Goal: Task Accomplishment & Management: Complete application form

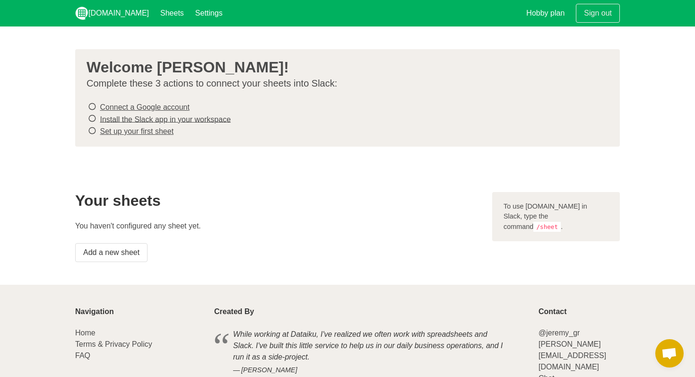
click at [170, 106] on link "Connect a Google account" at bounding box center [144, 107] width 89 height 8
click at [188, 120] on link "Install the Slack app in your workspace" at bounding box center [165, 119] width 131 height 8
click at [157, 131] on link "Set up your first sheet" at bounding box center [137, 131] width 74 height 8
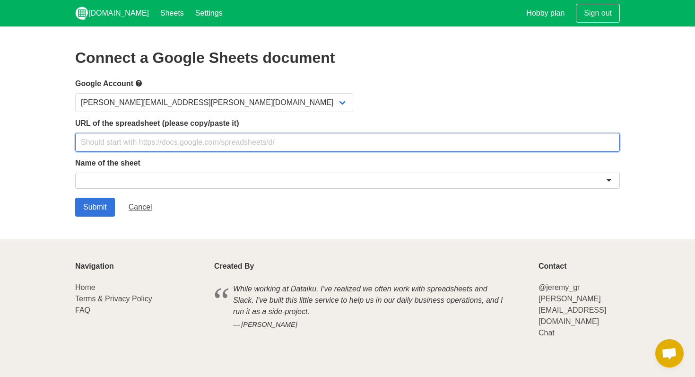
click at [191, 143] on input "text" at bounding box center [347, 142] width 545 height 19
click at [295, 136] on input "text" at bounding box center [347, 142] width 545 height 19
paste input "https://docs.google.com/spreadsheets/d/1HGqW3QHVdAyqhT9J9IyS_pGygsWAj7PCvPO-URY…"
type input "https://docs.google.com/spreadsheets/d/1HGqW3QHVdAyqhT9J9IyS_pGygsWAj7PCvPO-URY…"
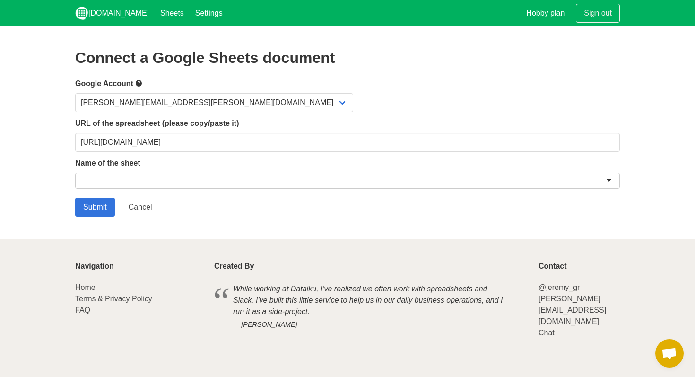
click at [249, 178] on div at bounding box center [347, 181] width 545 height 16
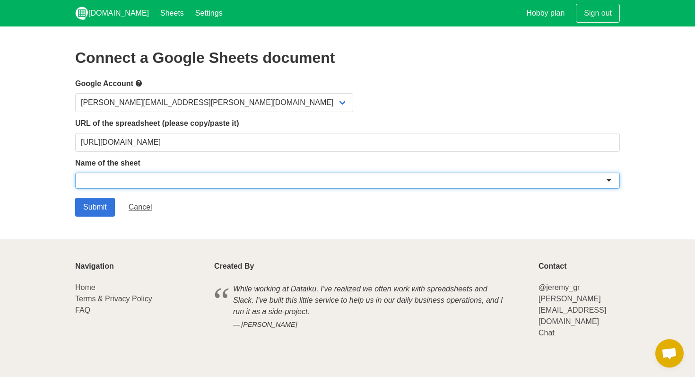
click at [610, 181] on div at bounding box center [347, 181] width 545 height 16
click at [608, 178] on div at bounding box center [347, 181] width 545 height 16
click at [242, 180] on div at bounding box center [347, 181] width 545 height 16
paste input "Seguimiento Prepersa"
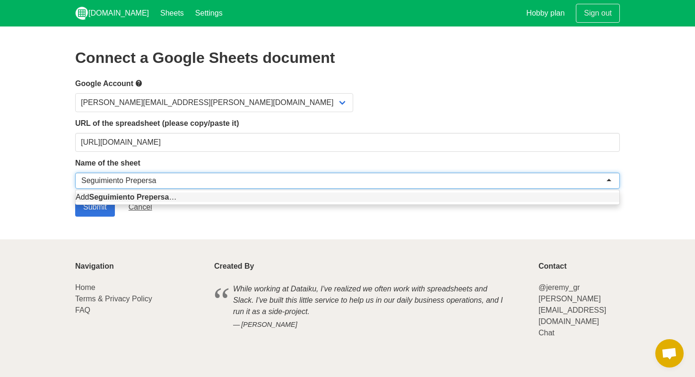
click at [127, 181] on input "select-one" at bounding box center [119, 180] width 77 height 9
type input "Prepersa"
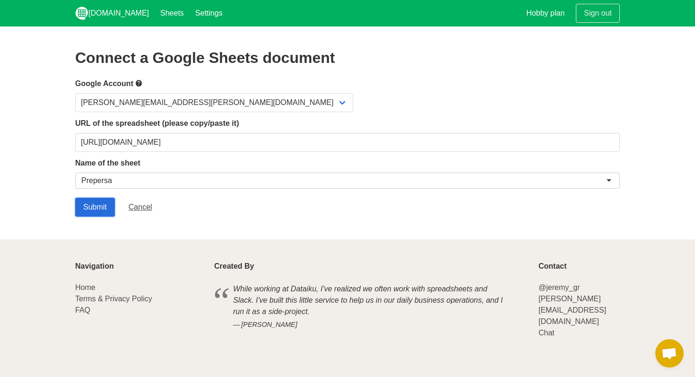
click at [99, 209] on input "Submit" at bounding box center [95, 207] width 40 height 19
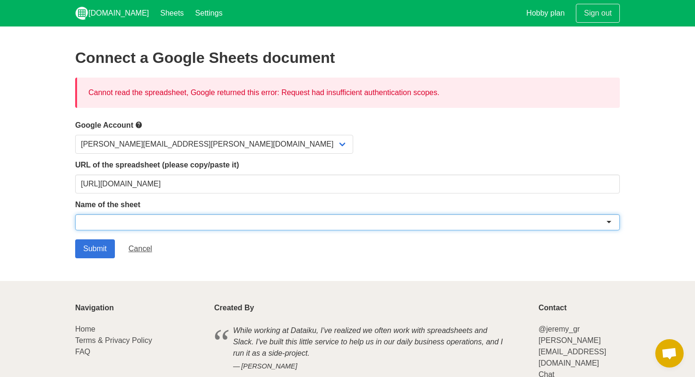
click at [158, 221] on div at bounding box center [347, 222] width 545 height 16
paste input "Seguimiento Prepersa"
type input "Seguimiento Prepersa"
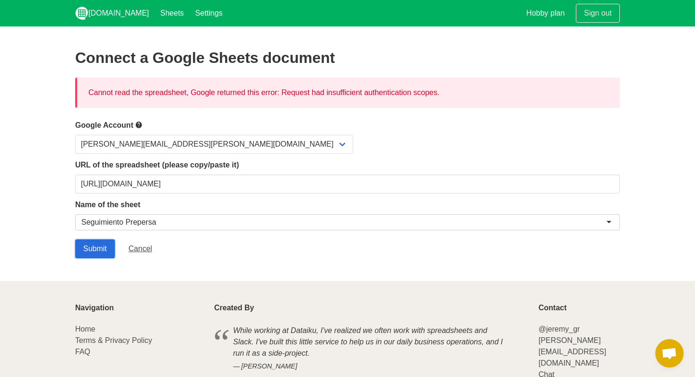
click at [97, 246] on input "Submit" at bounding box center [95, 248] width 40 height 19
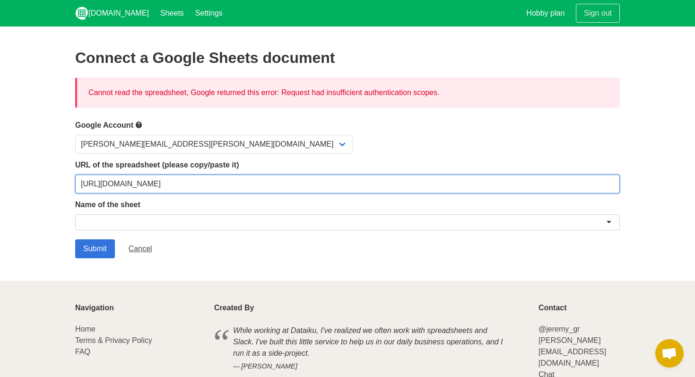
click at [267, 182] on input "https://docs.google.com/spreadsheets/d/1HGqW3QHVdAyqhT9J9IyS_pGygsWAj7PCvPO-URY…" at bounding box center [347, 184] width 545 height 19
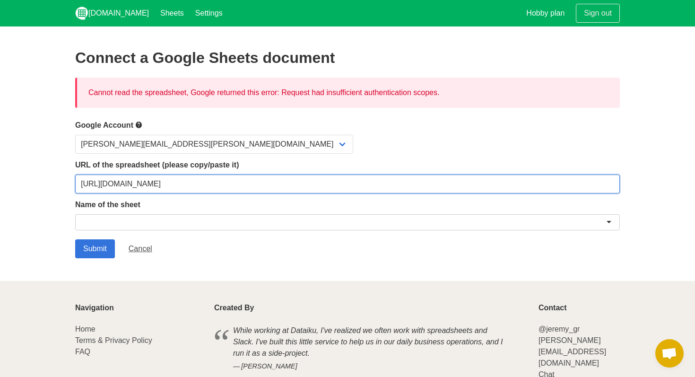
click at [267, 182] on input "https://docs.google.com/spreadsheets/d/1HGqW3QHVdAyqhT9J9IyS_pGygsWAj7PCvPO-URY…" at bounding box center [347, 184] width 545 height 19
click at [289, 184] on input "https://docs.google.com/spreadsheets/d/1HGqW3QHVdAyqhT9J9IyS_pGygsWAj7PCvPO-URY…" at bounding box center [347, 184] width 545 height 19
paste input "usp=sharing"
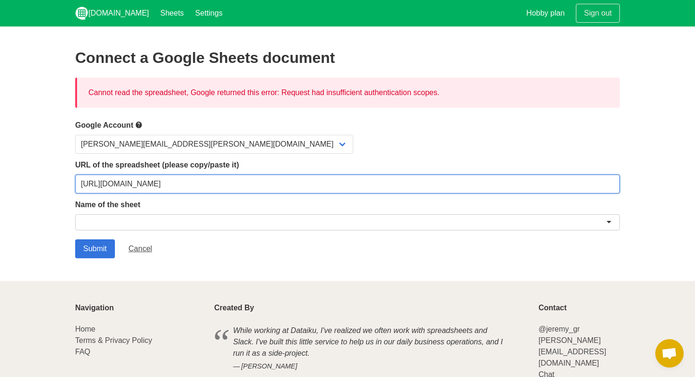
type input "[URL][DOMAIN_NAME]"
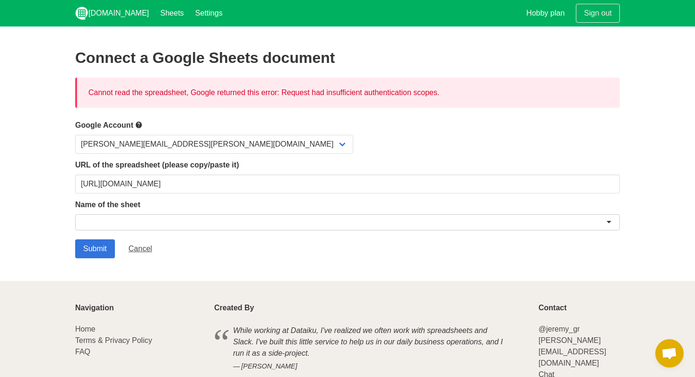
click at [230, 226] on div at bounding box center [347, 222] width 545 height 16
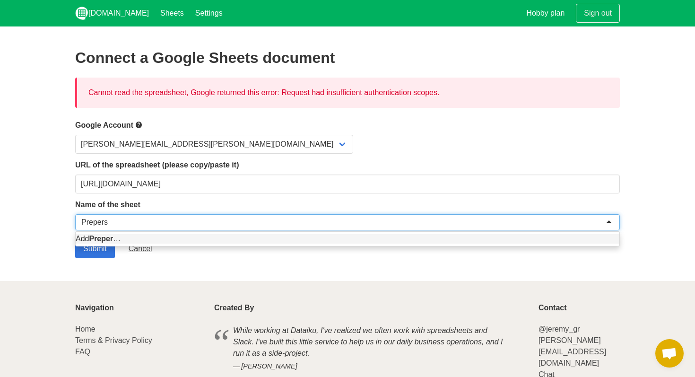
type input "Prepersa"
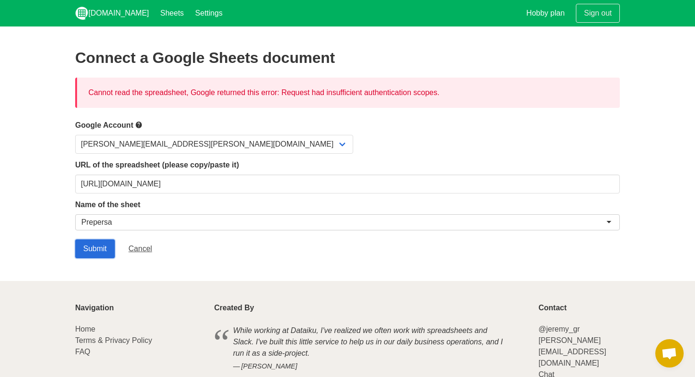
click at [92, 252] on input "Submit" at bounding box center [95, 248] width 40 height 19
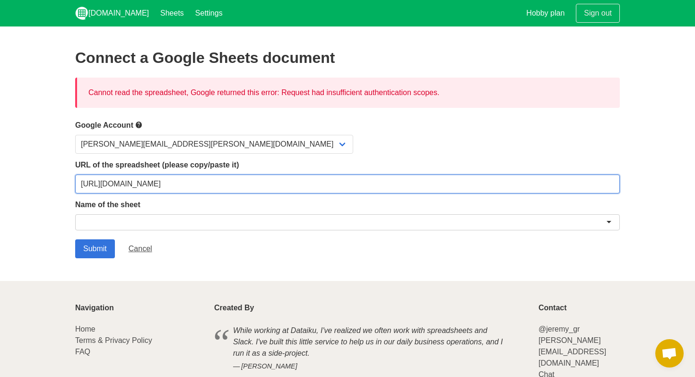
click at [268, 186] on input "[URL][DOMAIN_NAME]" at bounding box center [347, 184] width 545 height 19
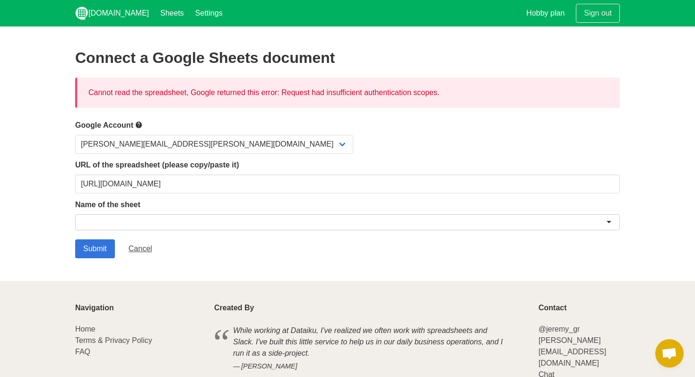
click at [117, 226] on div at bounding box center [347, 222] width 545 height 16
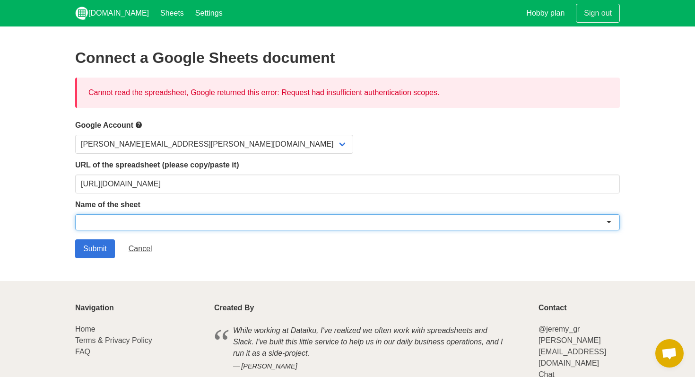
click at [159, 224] on div at bounding box center [347, 222] width 545 height 16
paste input "Seguimiento Prepersa"
type input "Seguimiento Prepersa"
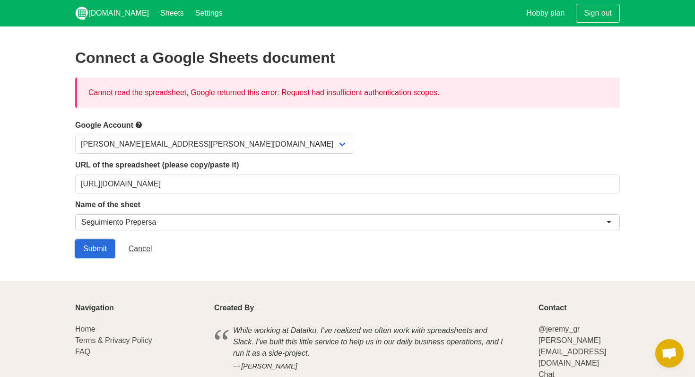
click at [96, 244] on input "Submit" at bounding box center [95, 248] width 40 height 19
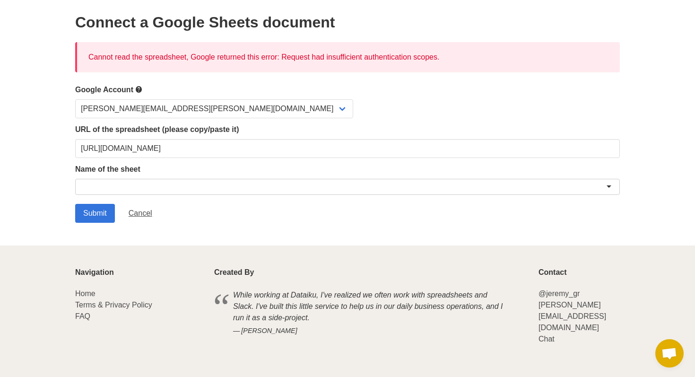
scroll to position [6, 0]
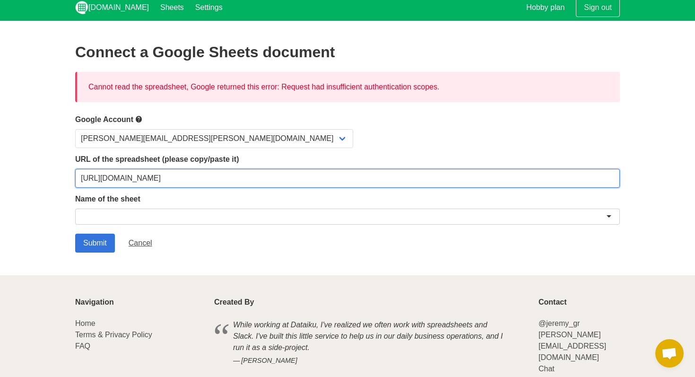
click at [209, 181] on input "[URL][DOMAIN_NAME]" at bounding box center [347, 178] width 545 height 19
click at [245, 181] on input "[URL][DOMAIN_NAME]" at bounding box center [347, 178] width 545 height 19
drag, startPoint x: 498, startPoint y: 176, endPoint x: 449, endPoint y: 176, distance: 48.7
click at [449, 176] on input "[URL][DOMAIN_NAME]" at bounding box center [347, 178] width 545 height 19
type input "[URL][DOMAIN_NAME]"
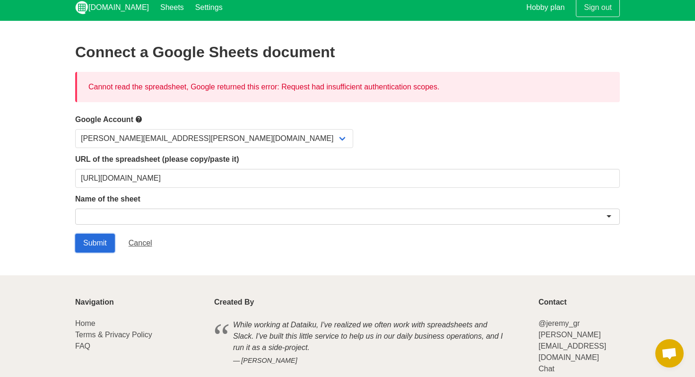
click at [102, 241] on input "Submit" at bounding box center [95, 243] width 40 height 19
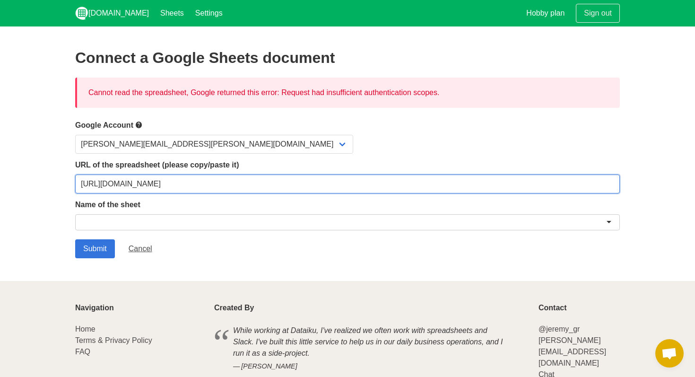
click at [267, 181] on input "[URL][DOMAIN_NAME]" at bounding box center [347, 184] width 545 height 19
click at [267, 181] on input "https://docs.google.com/spreadsheets/d/1HGqW3QHVdAyqhT9J9IyS_pGygsWAj7PCvPO-URY…" at bounding box center [347, 184] width 545 height 19
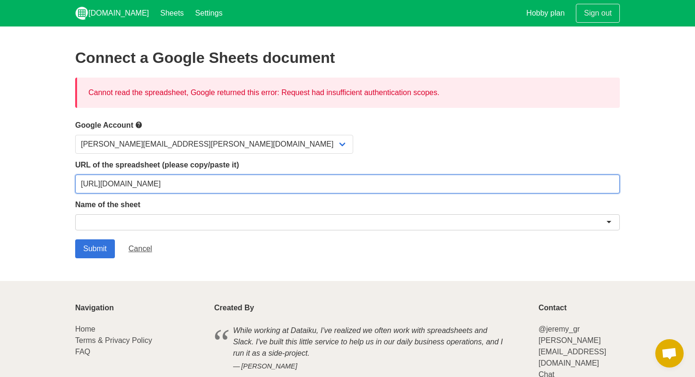
click at [273, 182] on input "https://docs.google.com/spreadsheets/d/1HGqW3QHVdAyqhT9J9IyS_pGygsWAj7PCvPO-URY…" at bounding box center [347, 184] width 545 height 19
paste input "?gid=749289877#gid=749289877"
type input "[URL][DOMAIN_NAME]"
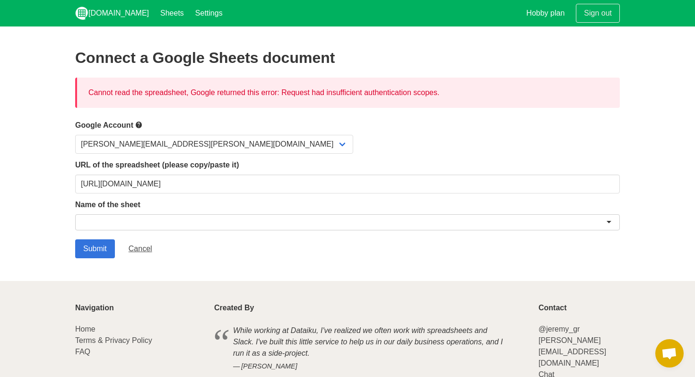
click at [277, 220] on div at bounding box center [347, 222] width 545 height 16
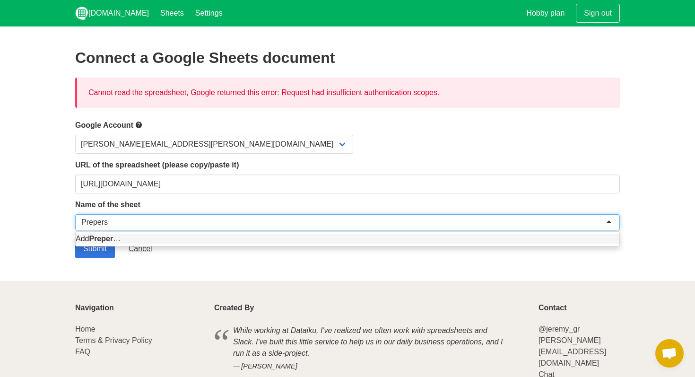
type input "Prepersa"
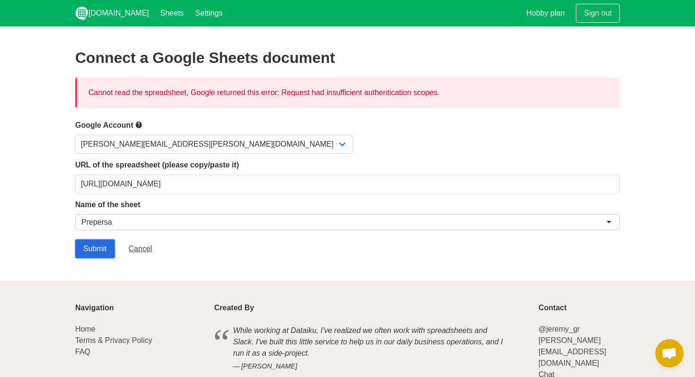
click at [104, 246] on input "Submit" at bounding box center [95, 248] width 40 height 19
click at [98, 250] on input "Submit" at bounding box center [95, 248] width 40 height 19
click at [155, 12] on link "Sheets" at bounding box center [172, 13] width 35 height 26
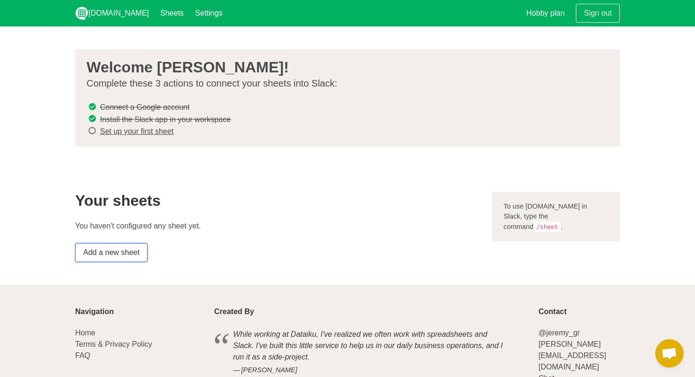
click at [123, 247] on link "Add a new sheet" at bounding box center [111, 252] width 72 height 19
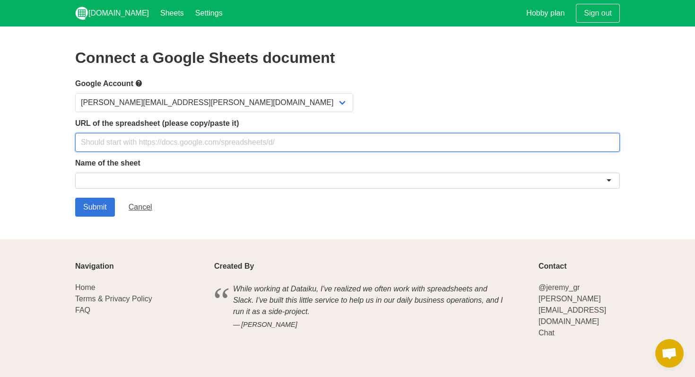
click at [164, 142] on input "text" at bounding box center [347, 142] width 545 height 19
paste input "[URL][DOMAIN_NAME]"
type input "[URL][DOMAIN_NAME]"
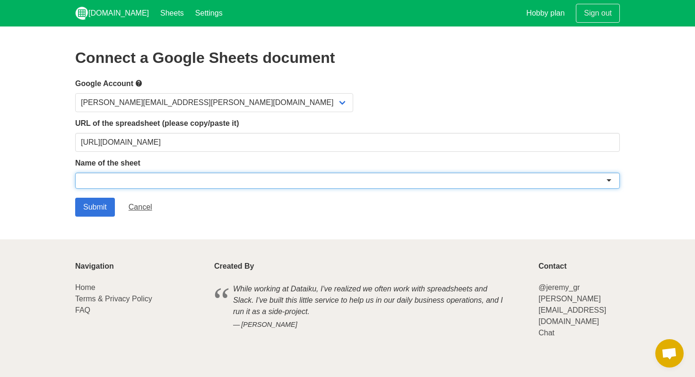
click at [127, 184] on div at bounding box center [347, 181] width 545 height 16
paste input "Seguimiento Prepersa"
type input "Seguimiento Prepersa"
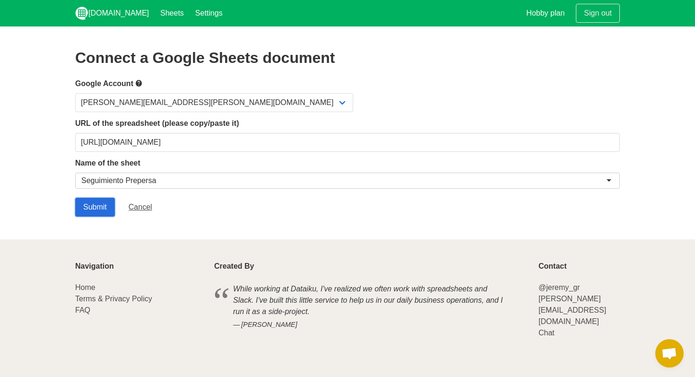
click at [105, 203] on input "Submit" at bounding box center [95, 207] width 40 height 19
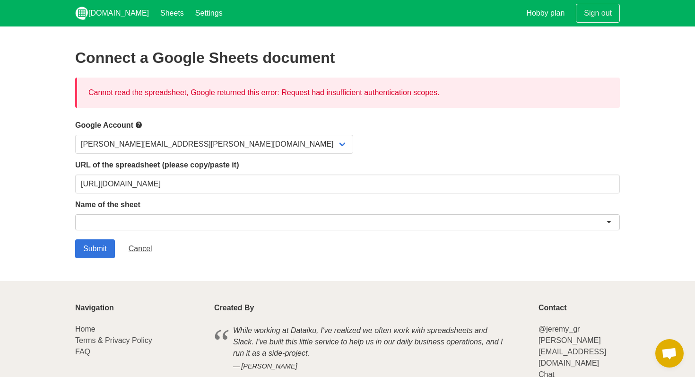
click at [184, 224] on div at bounding box center [347, 222] width 545 height 16
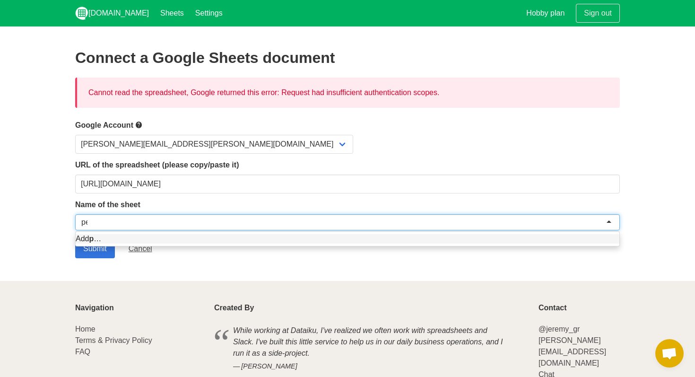
type input "pep"
click at [102, 232] on div "Add pep …" at bounding box center [348, 239] width 544 height 14
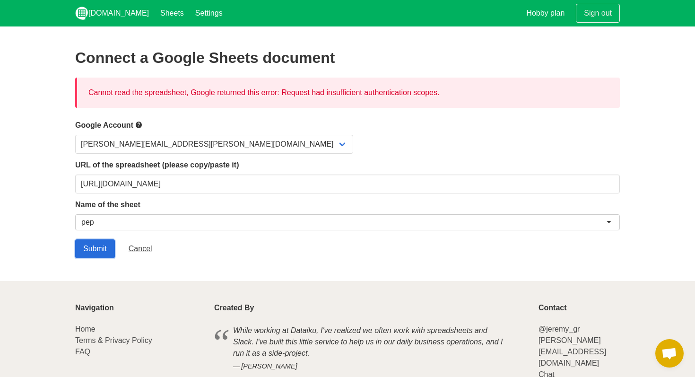
click at [94, 246] on input "Submit" at bounding box center [95, 248] width 40 height 19
